Goal: Task Accomplishment & Management: Use online tool/utility

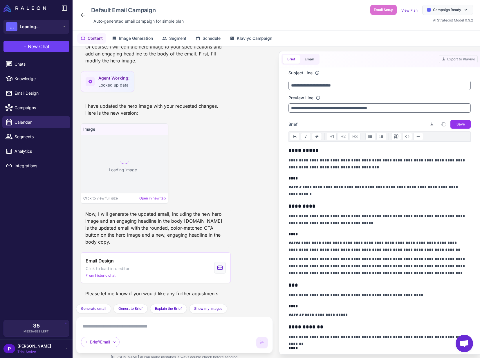
scroll to position [931, 0]
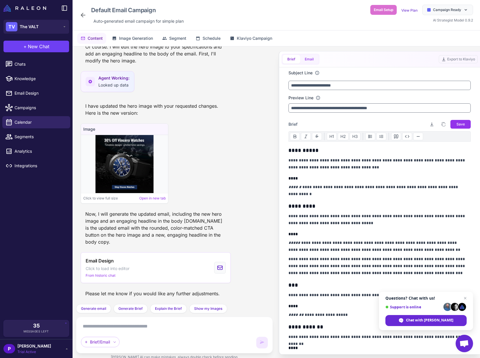
click at [315, 61] on button "Email" at bounding box center [309, 59] width 18 height 9
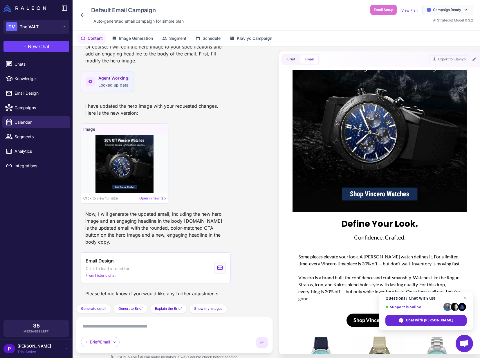
scroll to position [0, 0]
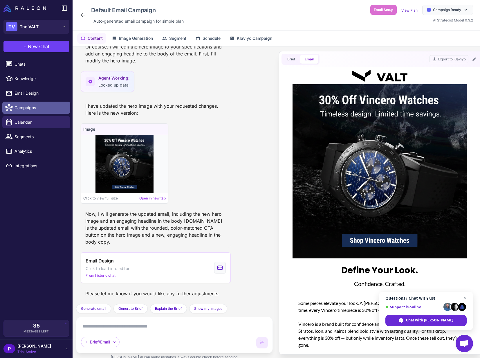
click at [19, 106] on span "Campaigns" at bounding box center [40, 107] width 51 height 6
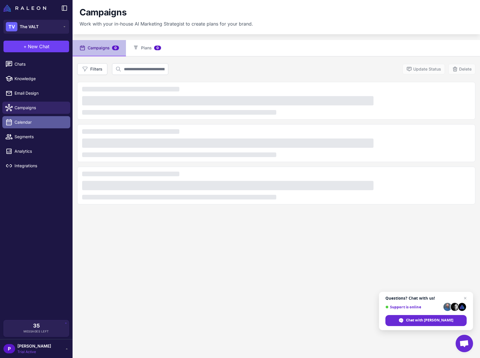
click at [21, 123] on span "Calendar" at bounding box center [40, 122] width 51 height 6
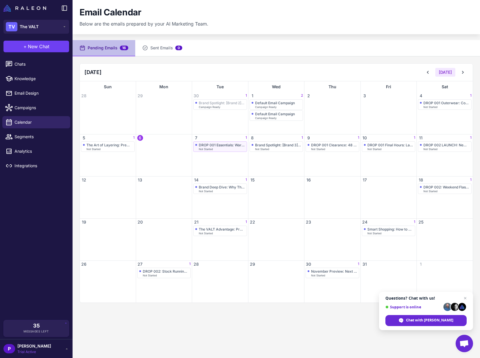
click at [218, 151] on div "DROP 001 Essentials: Wardrobe Staples Under $100 Not Started" at bounding box center [220, 146] width 54 height 10
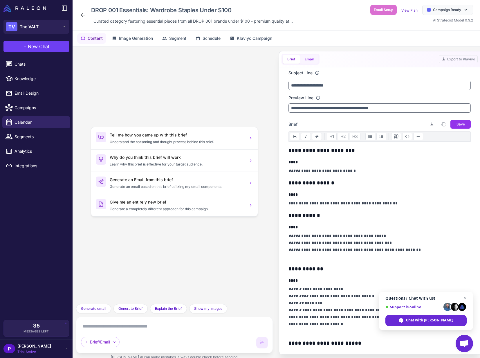
click at [309, 59] on button "Email" at bounding box center [309, 59] width 18 height 9
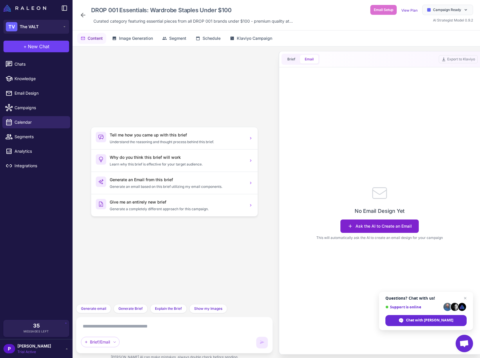
click at [386, 231] on button "Ask the AI to Create an Email" at bounding box center [379, 225] width 78 height 13
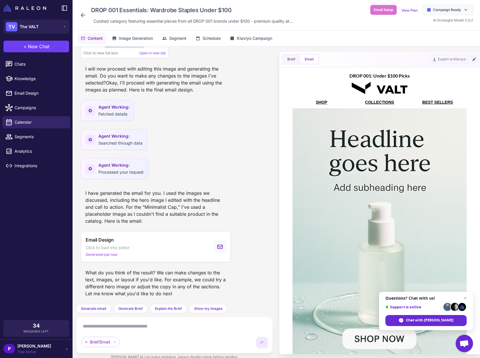
click at [476, 59] on icon at bounding box center [474, 59] width 5 height 5
